Goal: Check status: Check status

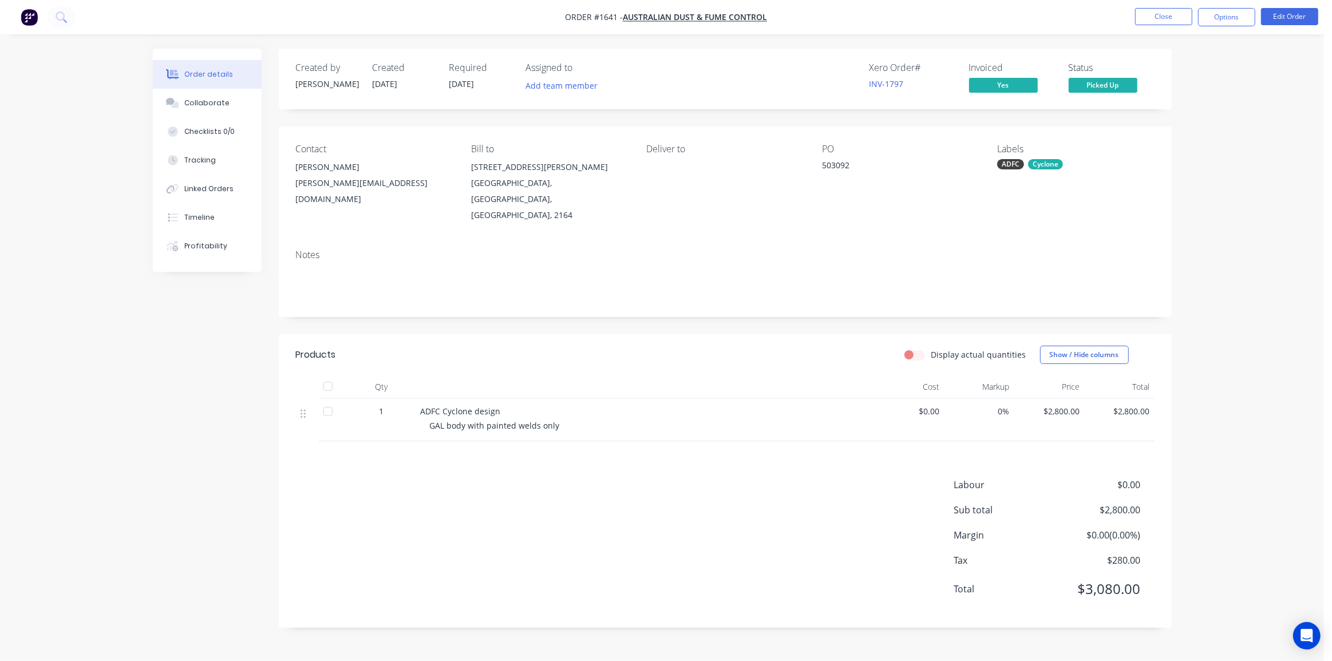
click at [21, 17] on img "button" at bounding box center [29, 17] width 17 height 17
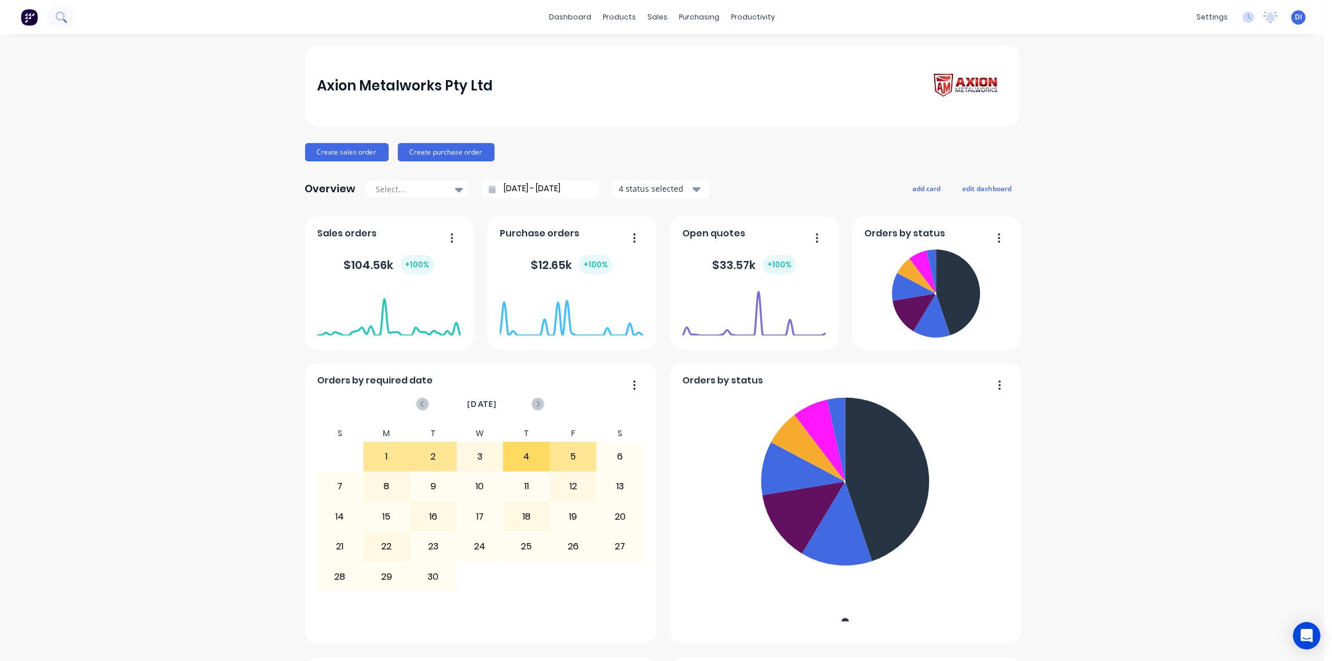
click at [60, 21] on icon at bounding box center [61, 16] width 11 height 11
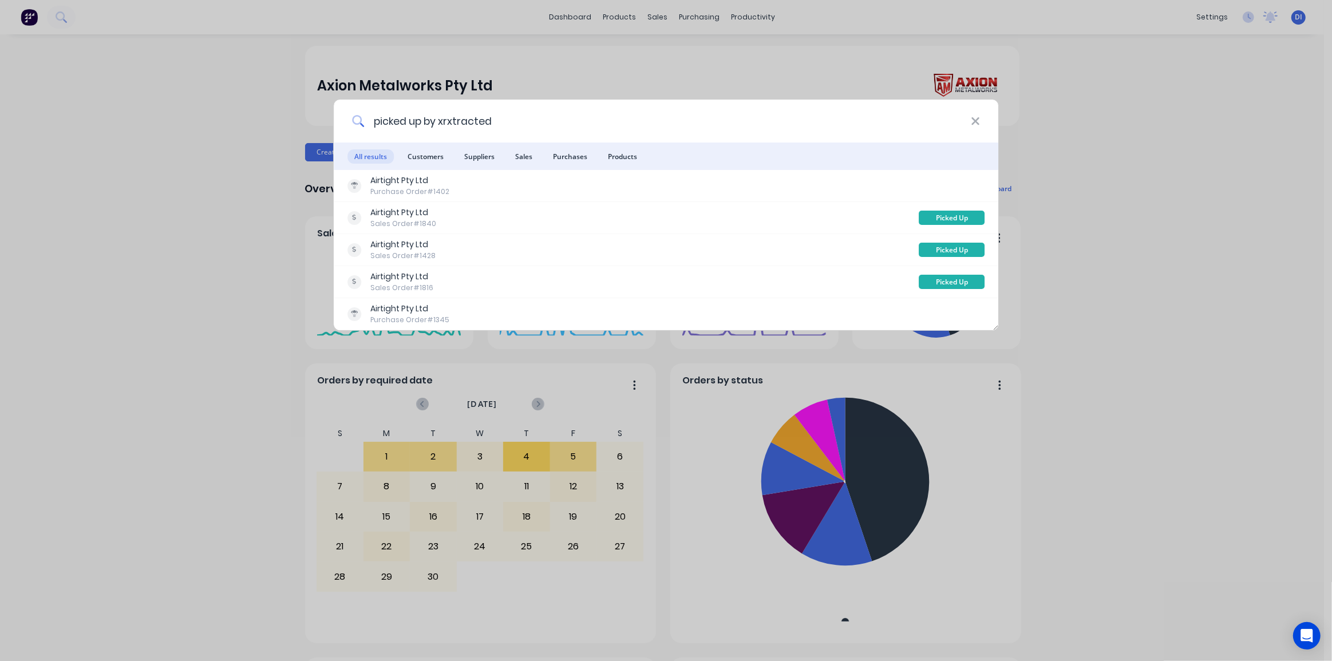
click at [564, 114] on input "picked up by xrxtracted" at bounding box center [667, 121] width 607 height 43
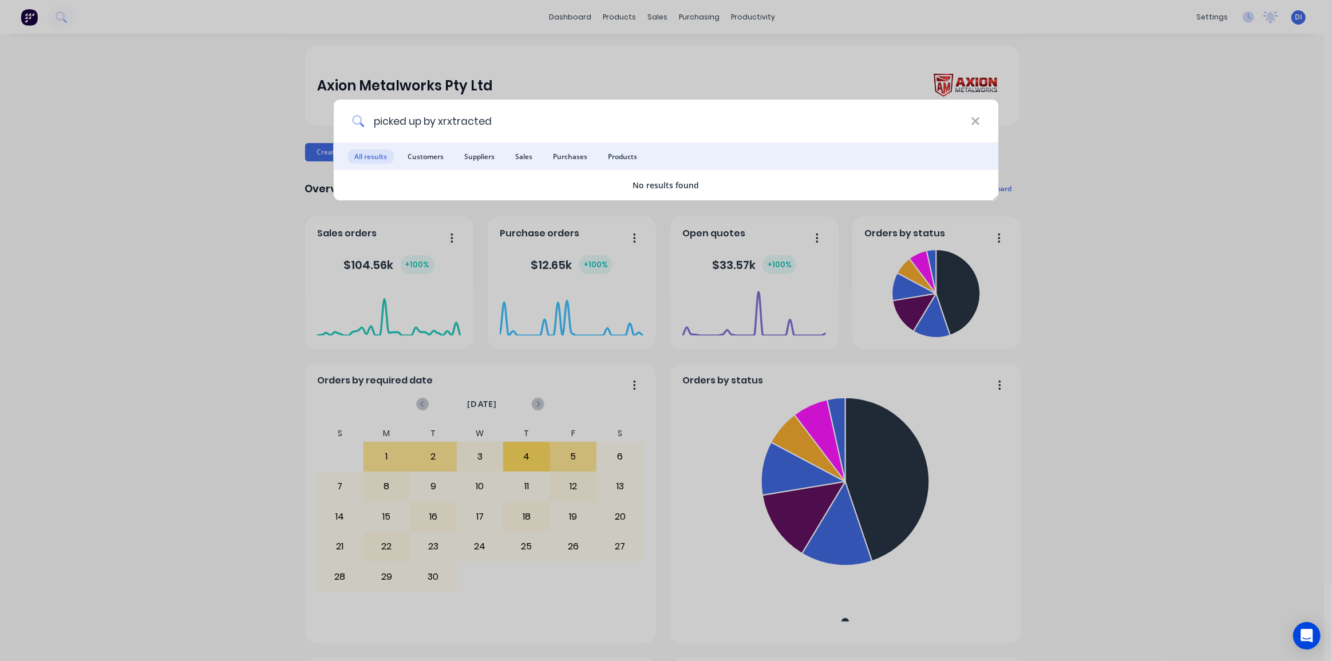
click at [447, 121] on input "picked up by xrxtracted" at bounding box center [667, 121] width 607 height 43
click at [442, 125] on input "picked up by xtracted" at bounding box center [667, 121] width 607 height 43
click at [442, 124] on input "picked up by xtracted" at bounding box center [667, 121] width 607 height 43
paste input "RL404774"
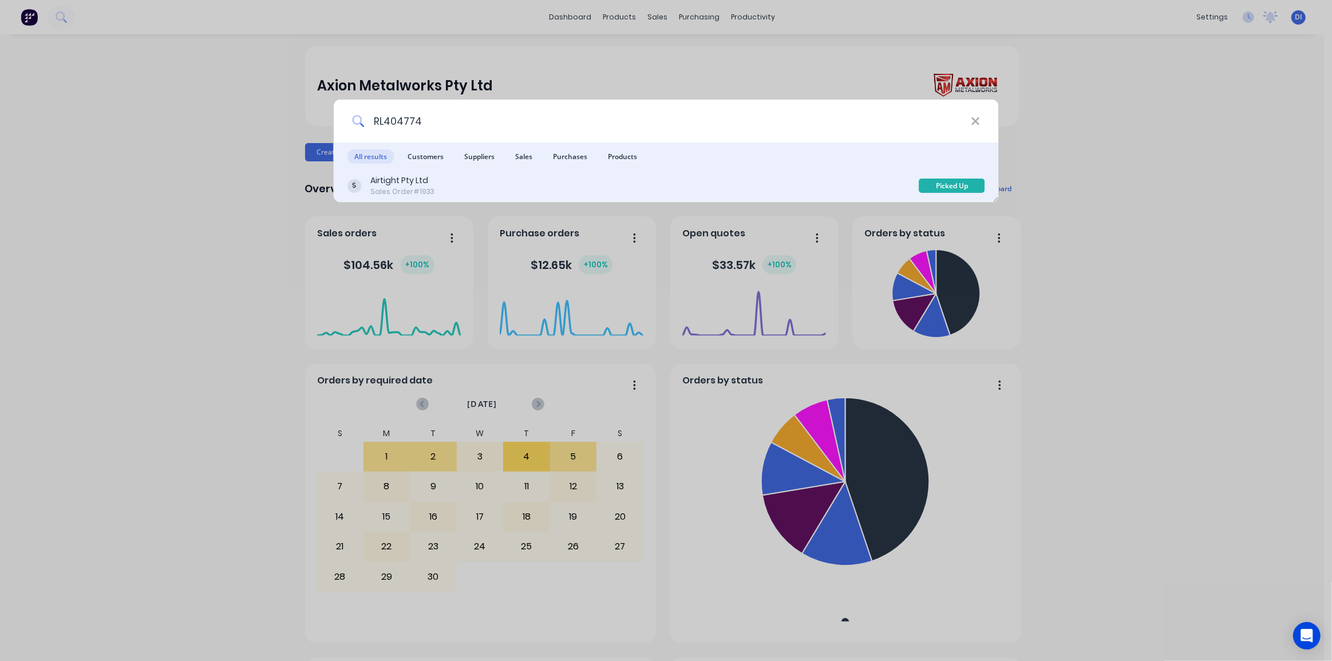
type input "RL404774"
click at [496, 187] on div "Airtight Pty Ltd Sales Order #1933" at bounding box center [633, 186] width 572 height 22
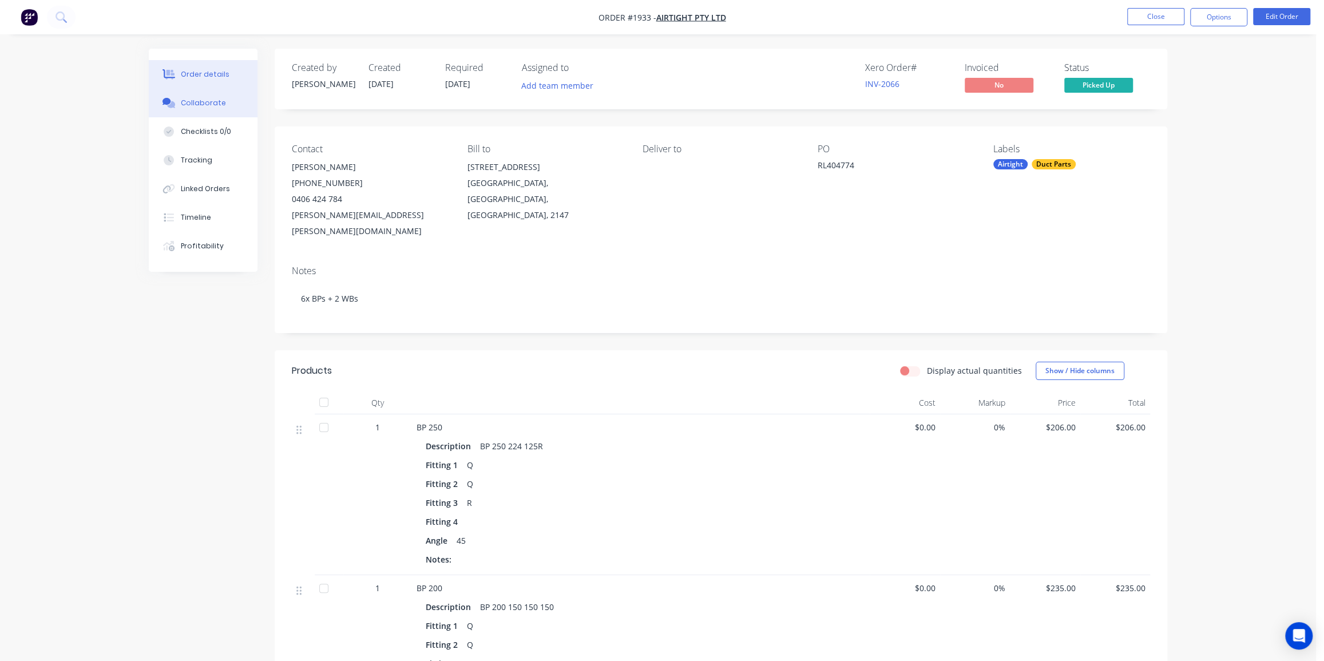
click at [201, 98] on div "Collaborate" at bounding box center [203, 103] width 45 height 10
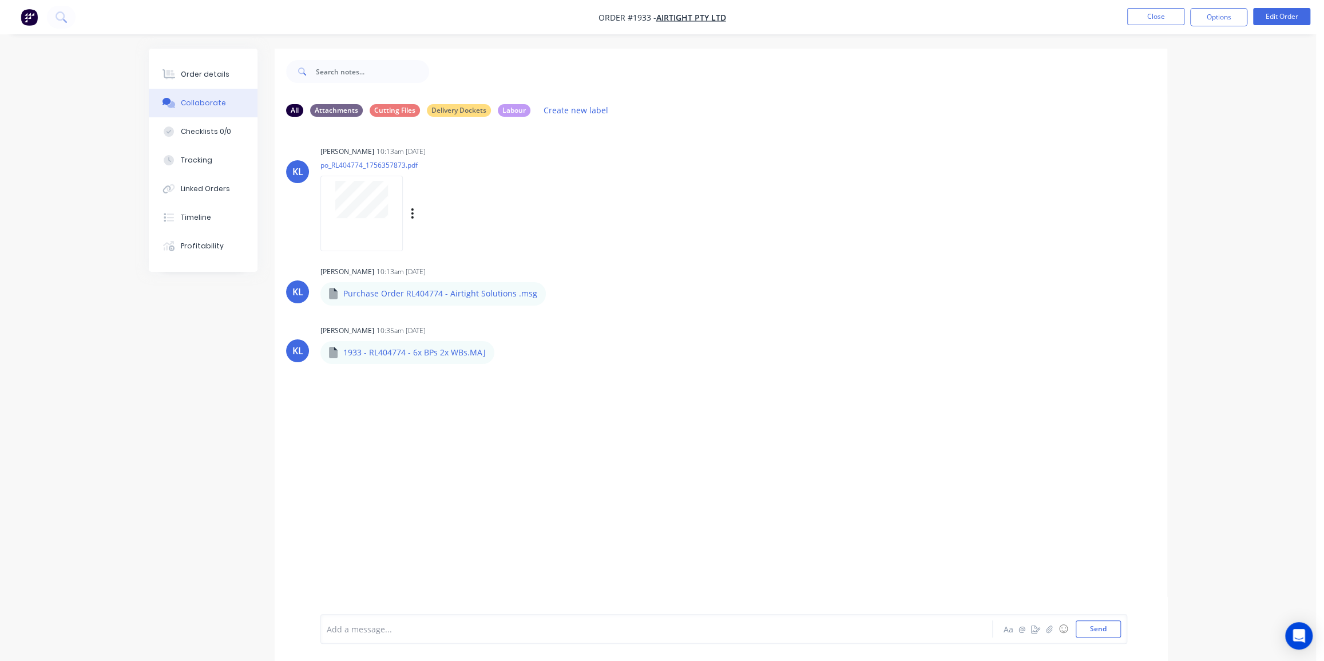
click at [394, 218] on div at bounding box center [361, 213] width 82 height 75
click at [870, 114] on div "All Attachments Cutting Files Delivery Dockets Labour Create new label" at bounding box center [721, 109] width 870 height 15
click at [793, 140] on div "[PERSON_NAME] 10:13am [DATE] po_RL404774_1756357873.pdf Labels Download Delete …" at bounding box center [721, 370] width 893 height 488
click at [220, 74] on div "Order details" at bounding box center [205, 74] width 49 height 10
